Goal: Complete application form

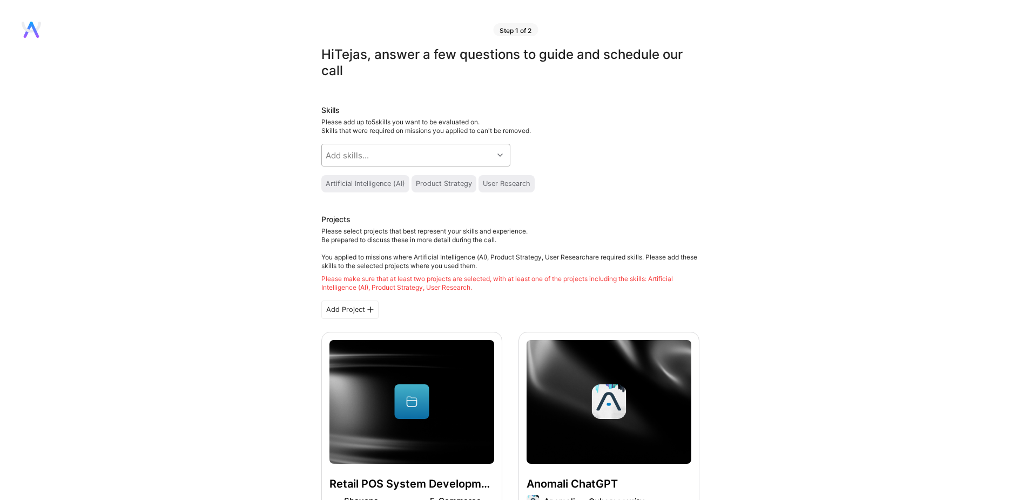
click at [366, 155] on div "Add skills..." at bounding box center [347, 155] width 43 height 11
click at [352, 153] on div "Add skills..." at bounding box center [347, 155] width 43 height 11
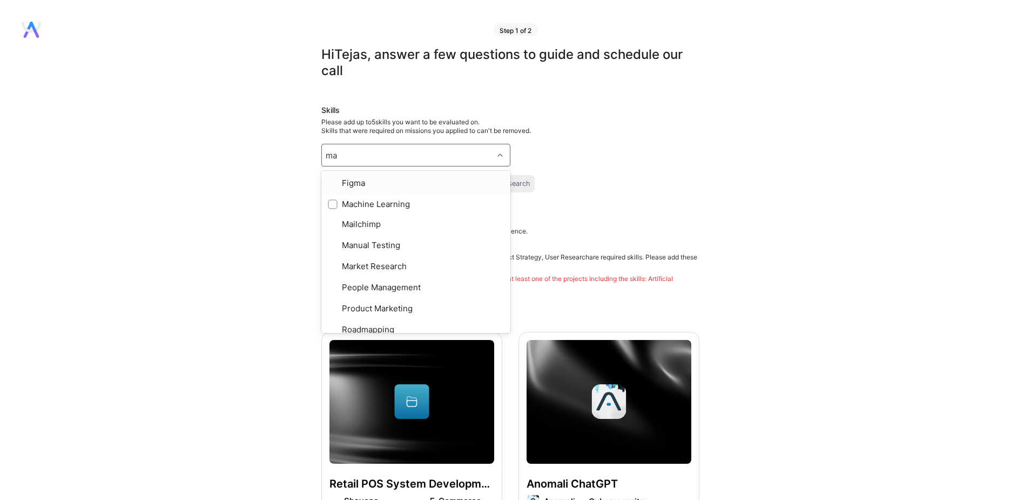
type input "mac"
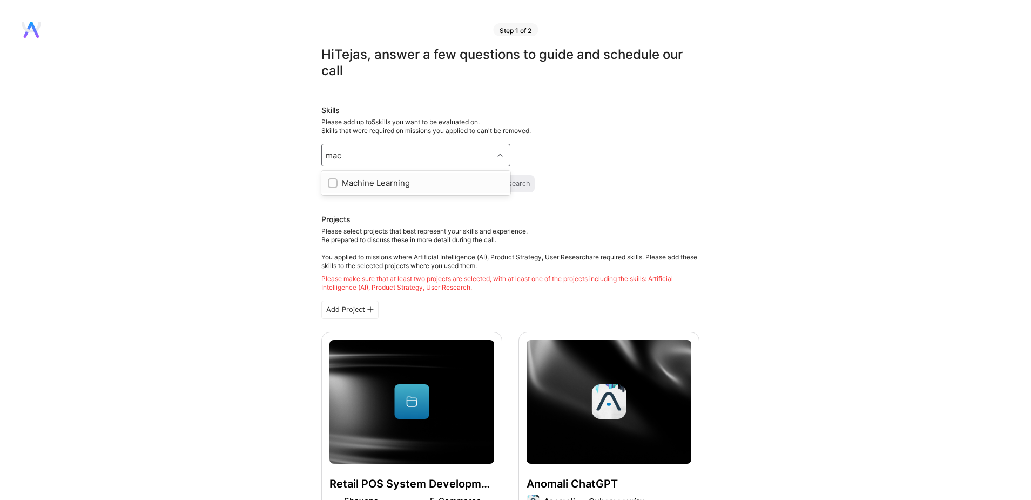
click at [331, 186] on div at bounding box center [333, 183] width 10 height 10
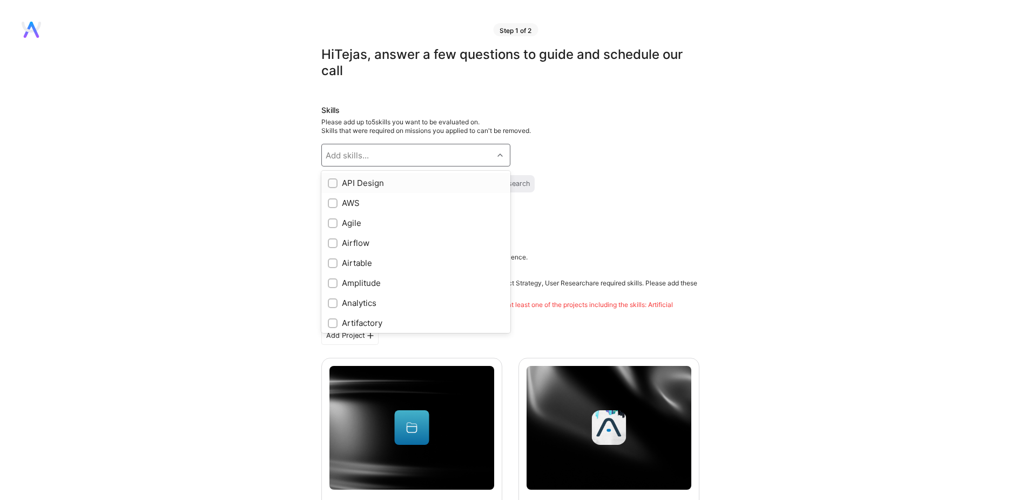
click at [352, 154] on div "Add skills..." at bounding box center [347, 155] width 43 height 11
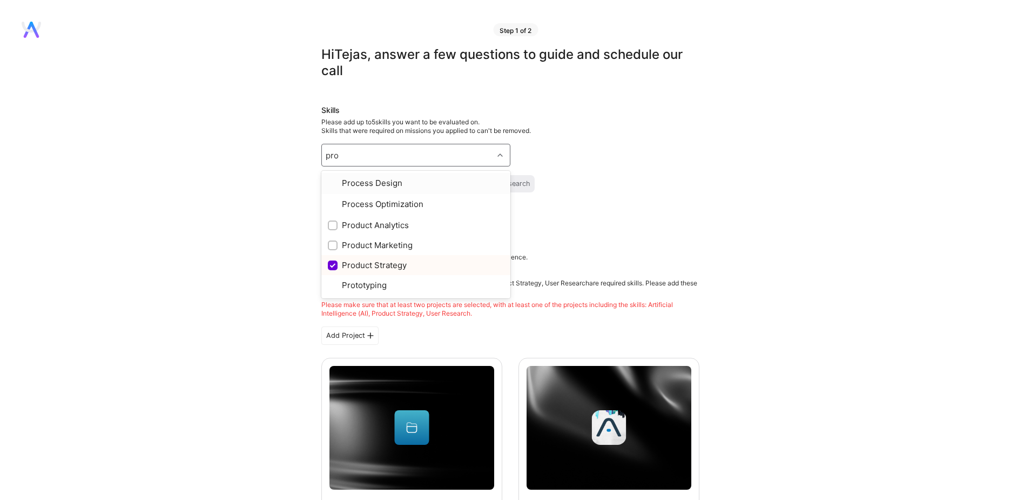
type input "prod"
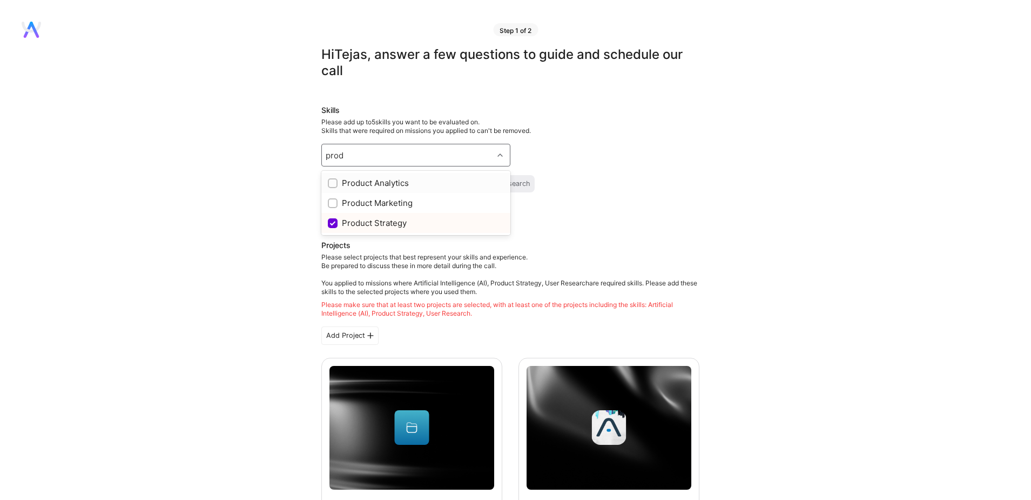
click at [333, 187] on div at bounding box center [333, 183] width 10 height 10
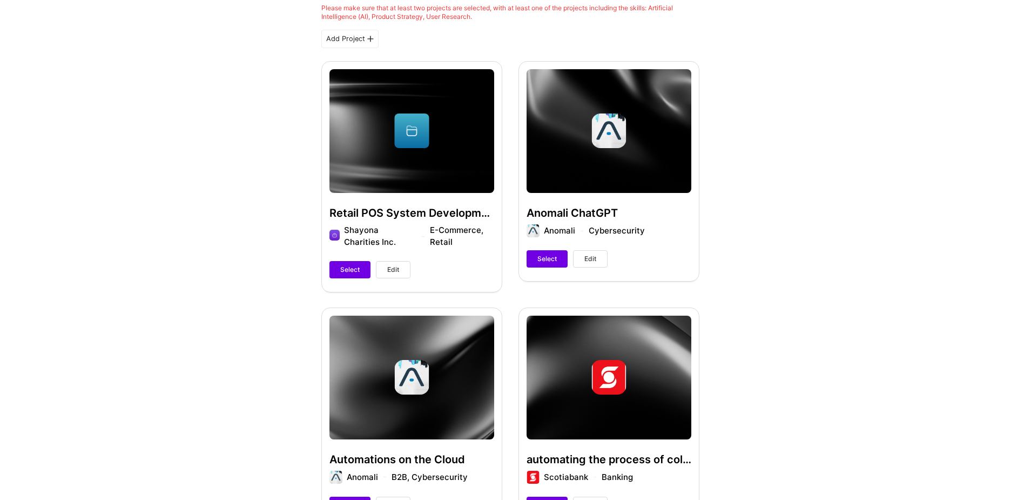
scroll to position [296, 0]
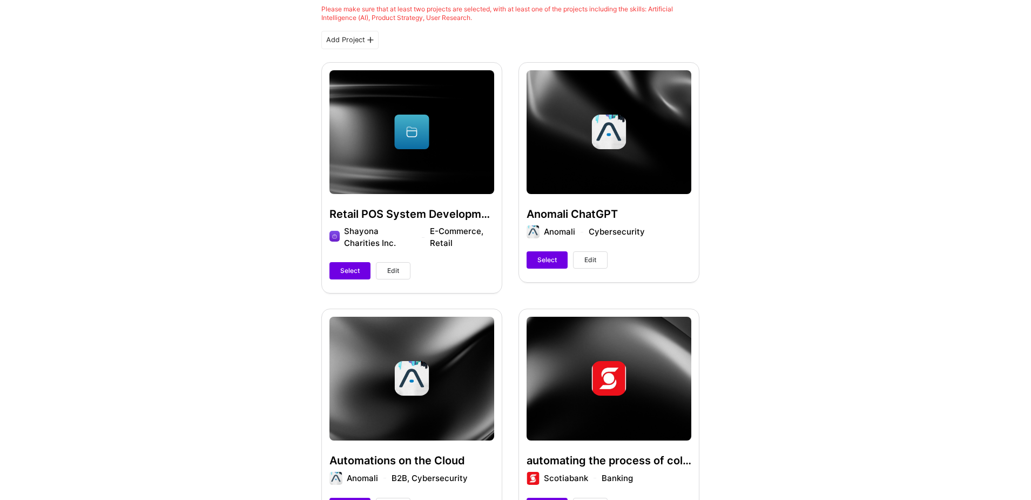
drag, startPoint x: 548, startPoint y: 259, endPoint x: 514, endPoint y: 260, distance: 34.0
click at [548, 259] on span "Select" at bounding box center [547, 260] width 19 height 10
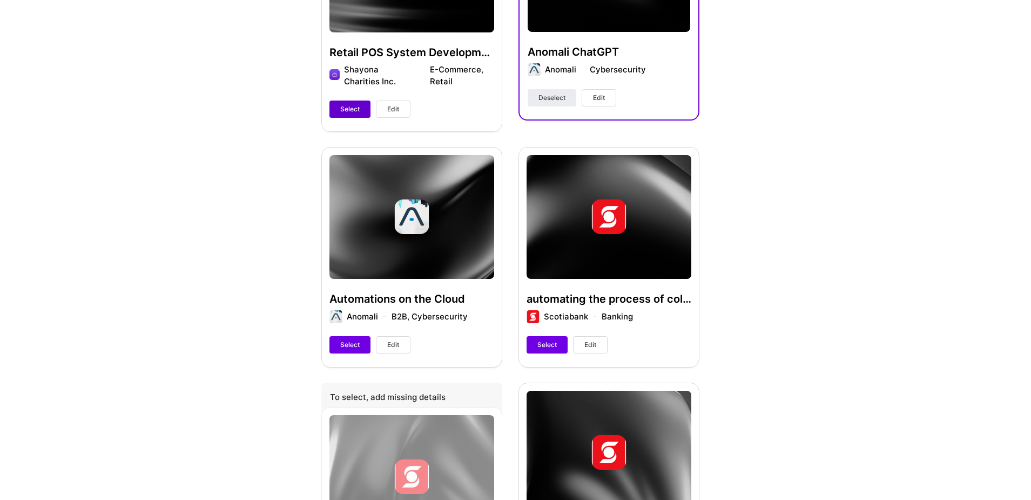
scroll to position [472, 0]
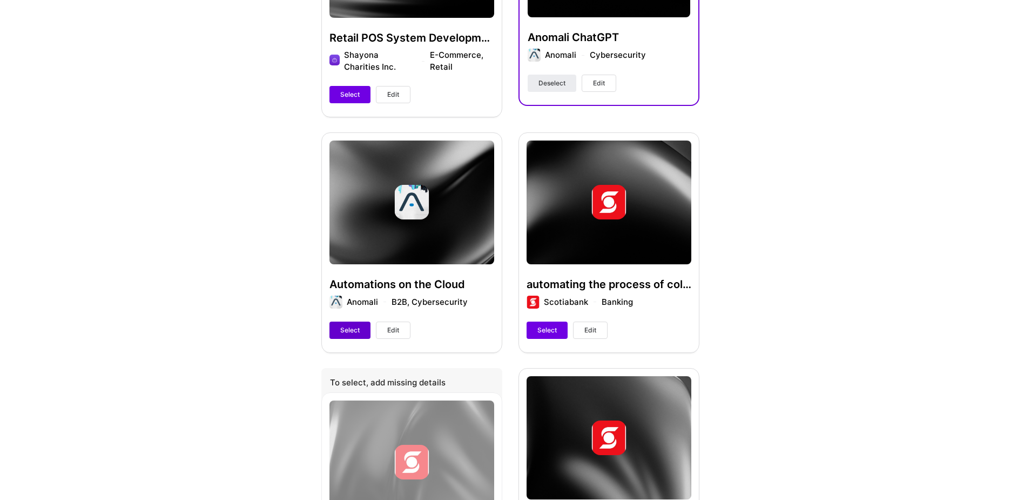
drag, startPoint x: 332, startPoint y: 327, endPoint x: 367, endPoint y: 333, distance: 35.1
click at [332, 327] on button "Select" at bounding box center [350, 329] width 41 height 17
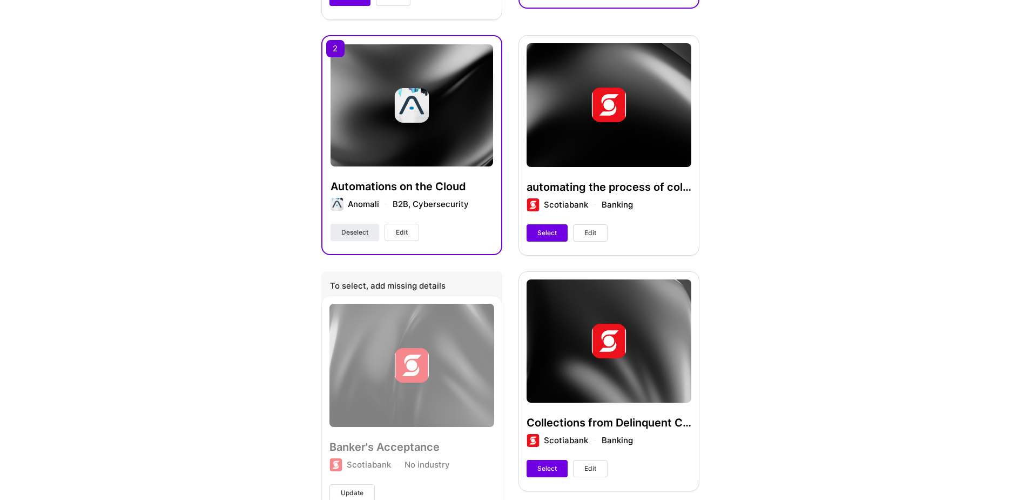
scroll to position [568, 0]
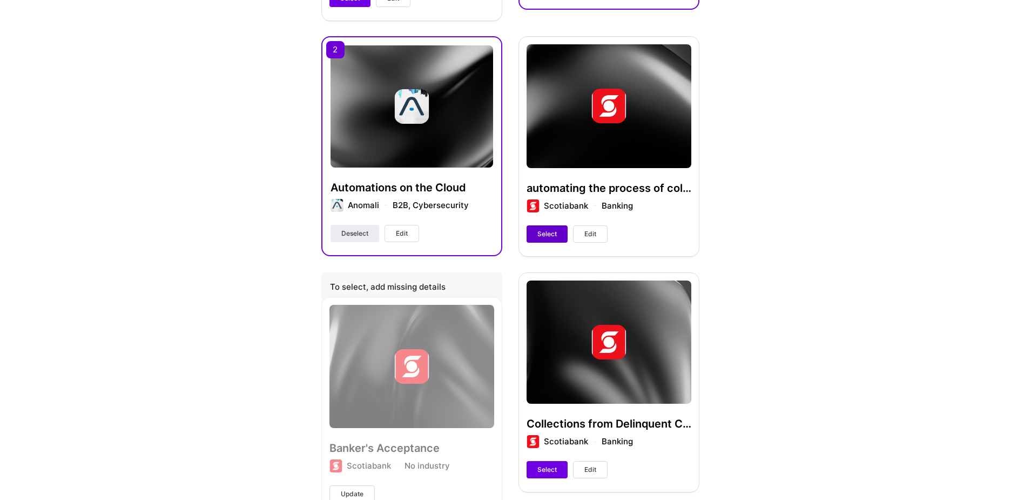
click at [542, 238] on button "Select" at bounding box center [547, 233] width 41 height 17
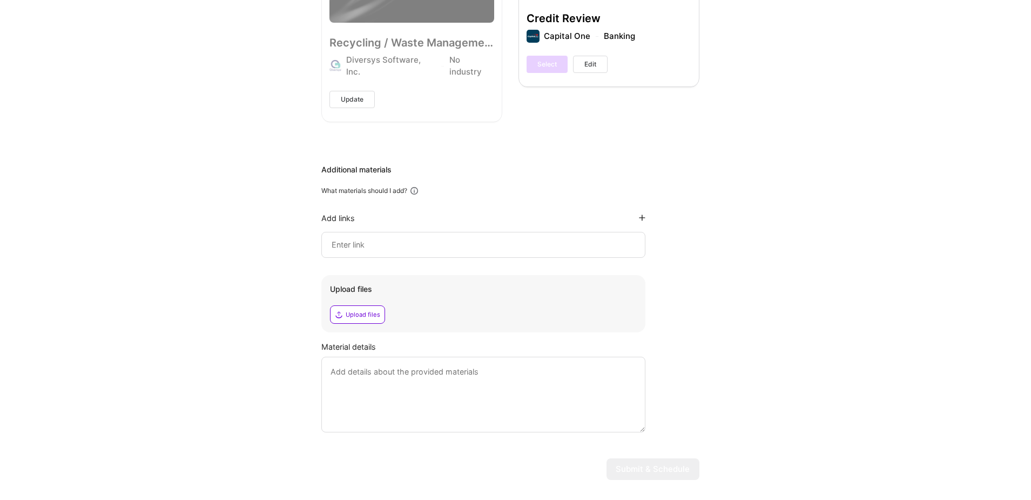
scroll to position [1518, 0]
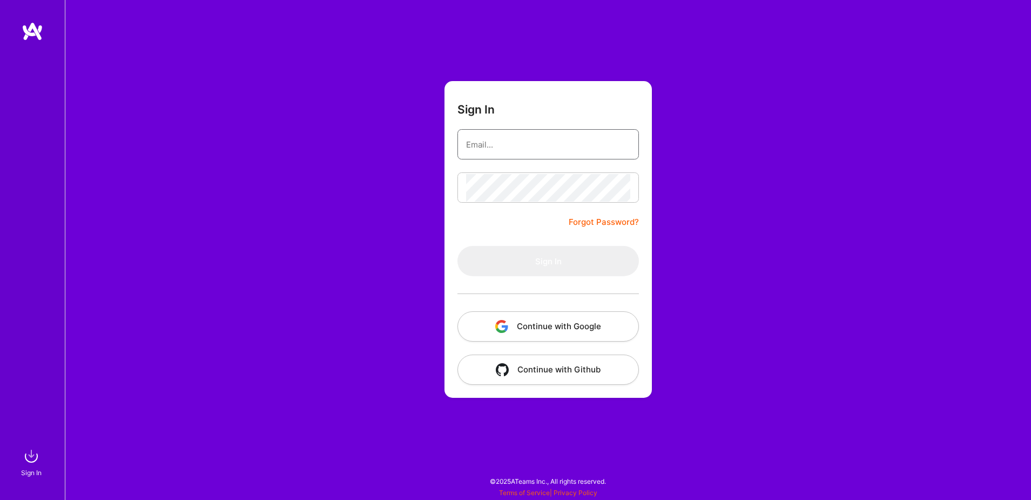
type input "[EMAIL_ADDRESS][DOMAIN_NAME]"
click at [559, 327] on button "Continue with Google" at bounding box center [549, 326] width 182 height 30
